Goal: Navigation & Orientation: Go to known website

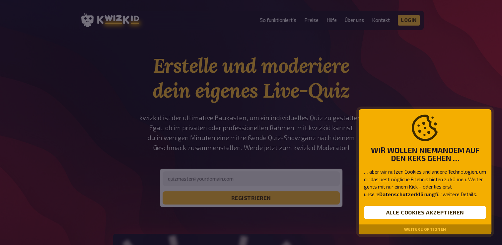
click at [393, 178] on p "… aber wir nutzen Cookies und andere Technologien, um dir das bestmögliche Erle…" at bounding box center [425, 183] width 122 height 30
click at [404, 213] on button "Alle Cookies akzeptieren" at bounding box center [425, 212] width 122 height 13
